Goal: Find specific page/section: Find specific page/section

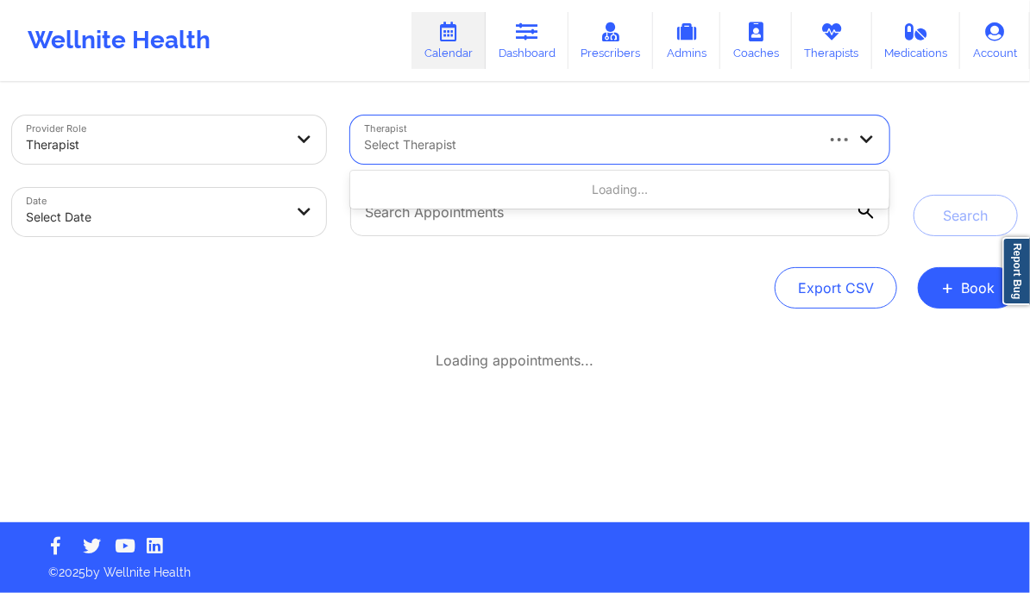
click at [399, 135] on div at bounding box center [588, 145] width 448 height 21
paste input "[PERSON_NAME]"
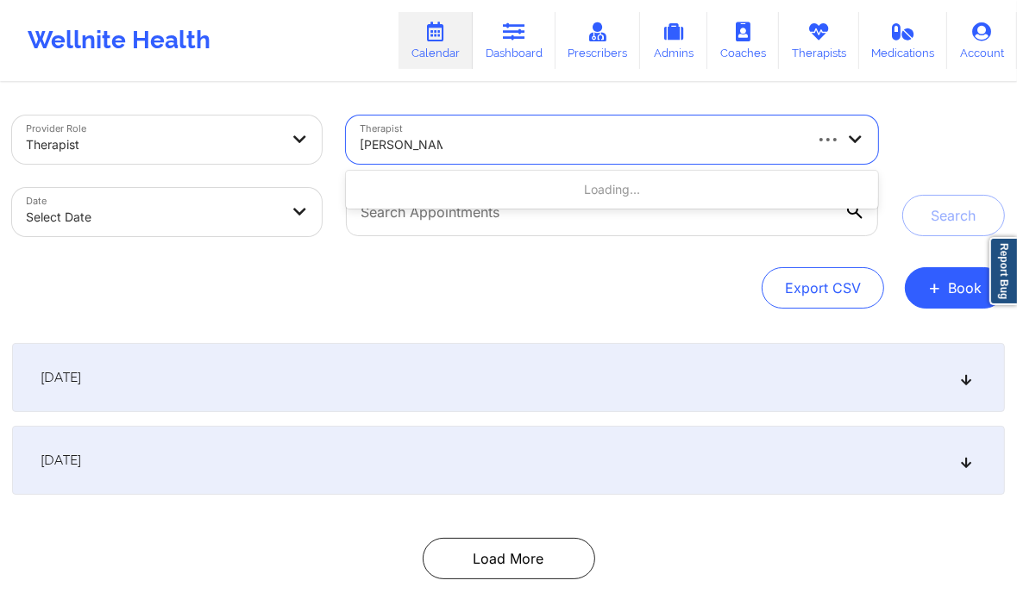
type input "[PERSON_NAME]"
select select "2025-8"
select select "2025-9"
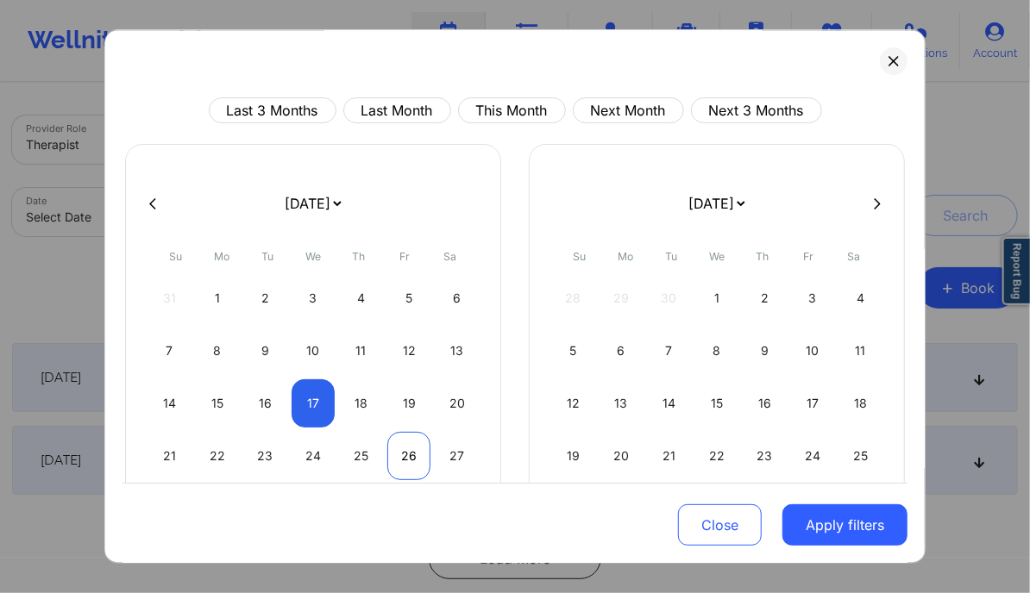
click at [400, 441] on div "26" at bounding box center [409, 456] width 44 height 48
select select "2025-8"
select select "2025-9"
select select "2025-8"
select select "2025-9"
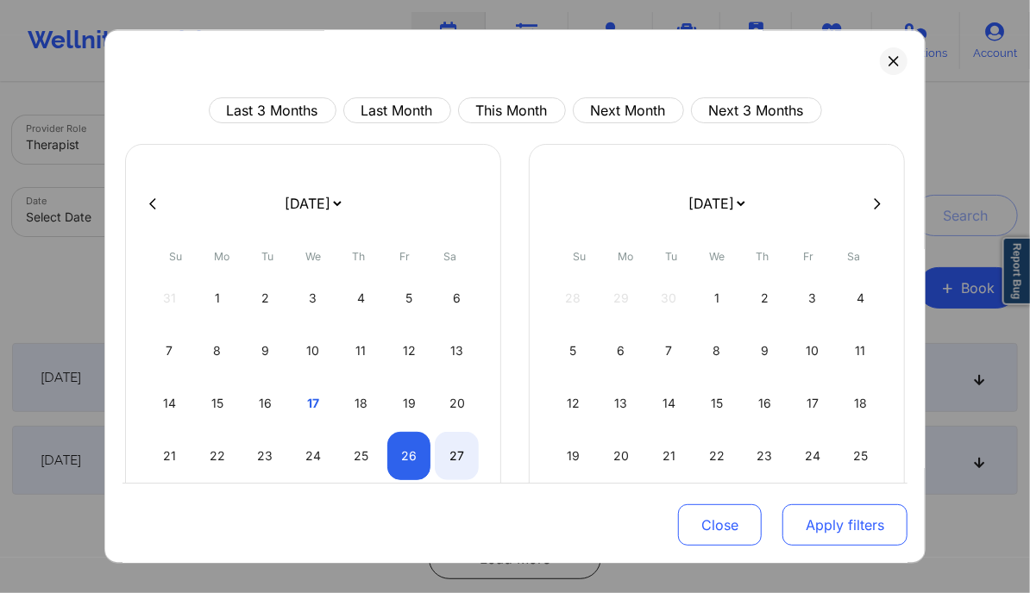
click at [839, 527] on button "Apply filters" at bounding box center [844, 525] width 125 height 41
select select "2025-8"
select select "2025-9"
click at [460, 453] on div "27" at bounding box center [457, 456] width 44 height 48
select select "2025-8"
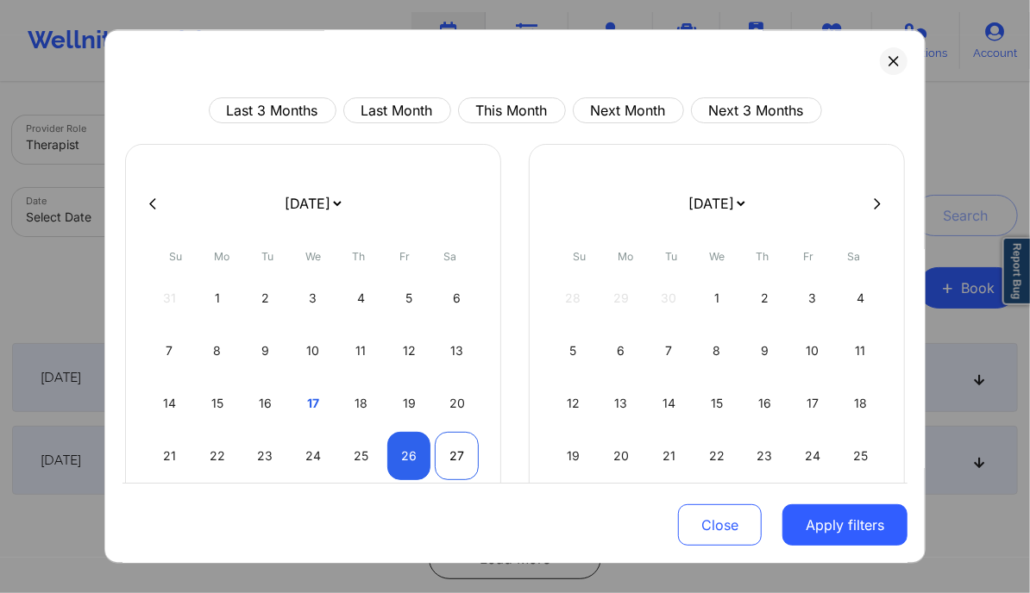
select select "2025-9"
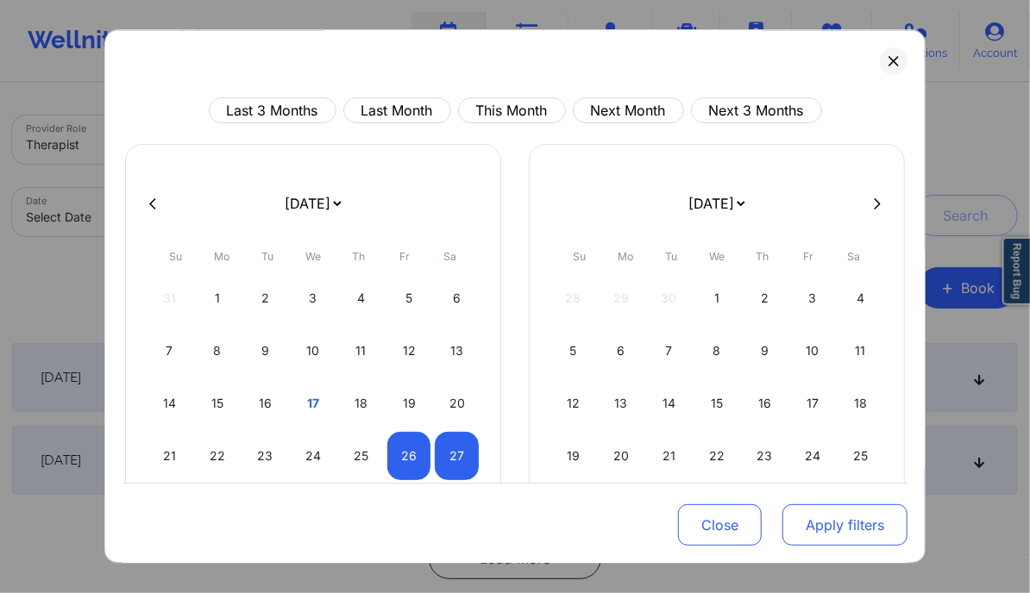
click at [833, 517] on button "Apply filters" at bounding box center [844, 525] width 125 height 41
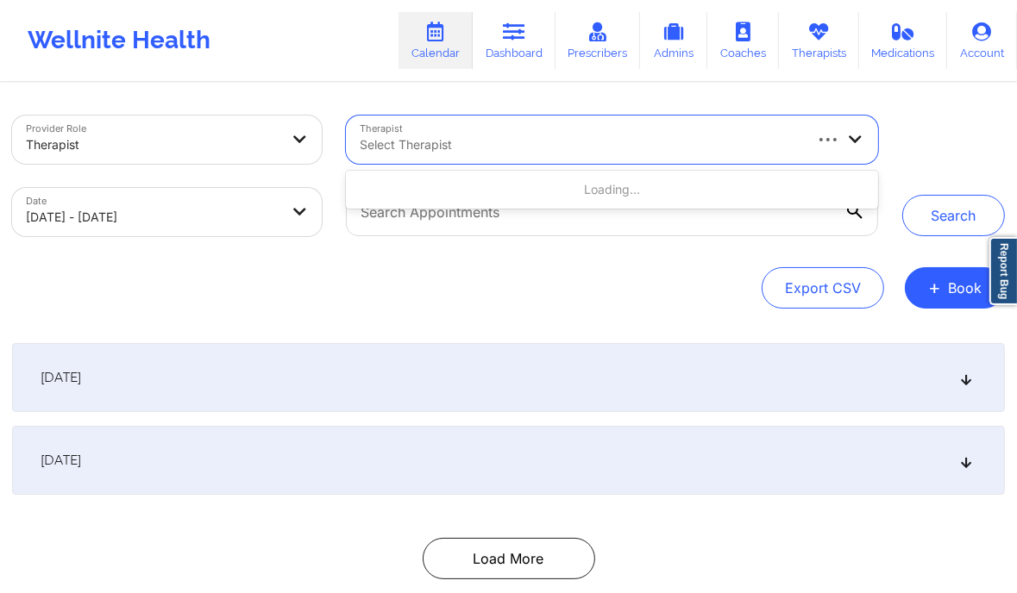
click at [530, 141] on div at bounding box center [580, 145] width 441 height 21
paste input "[PERSON_NAME]"
type input "[PERSON_NAME]"
